Goal: Check status

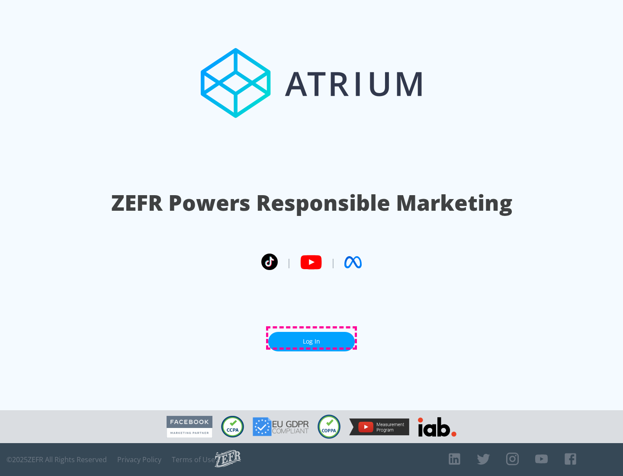
click at [312, 338] on link "Log In" at bounding box center [311, 341] width 87 height 19
